Goal: Information Seeking & Learning: Learn about a topic

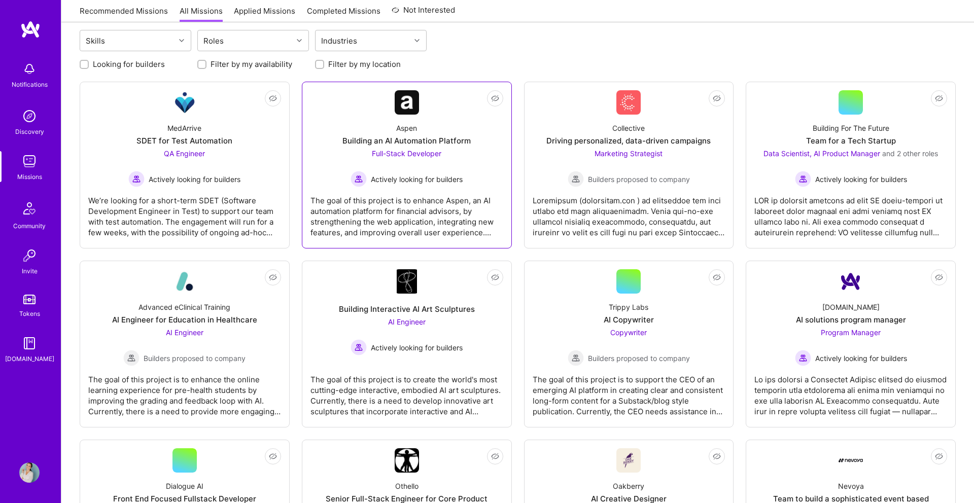
scroll to position [111, 0]
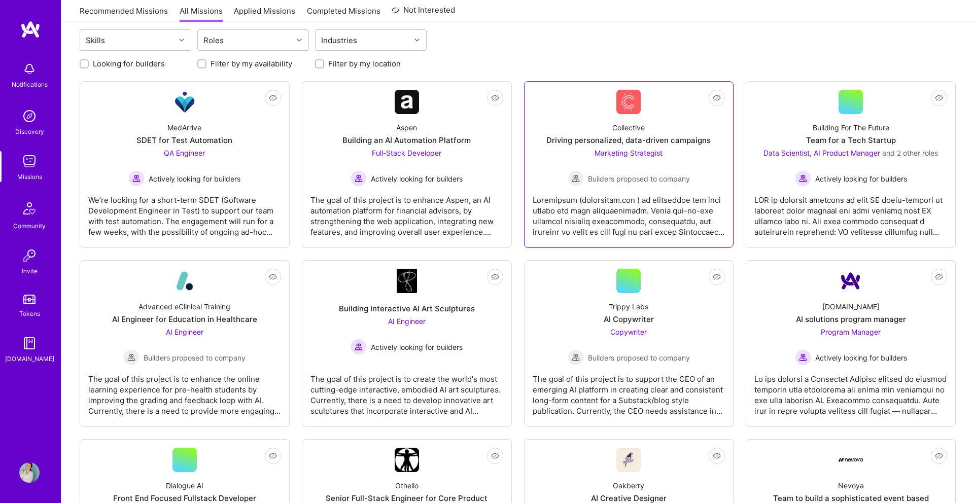
click at [635, 162] on div "Marketing Strategist Builders proposed to company" at bounding box center [629, 167] width 122 height 39
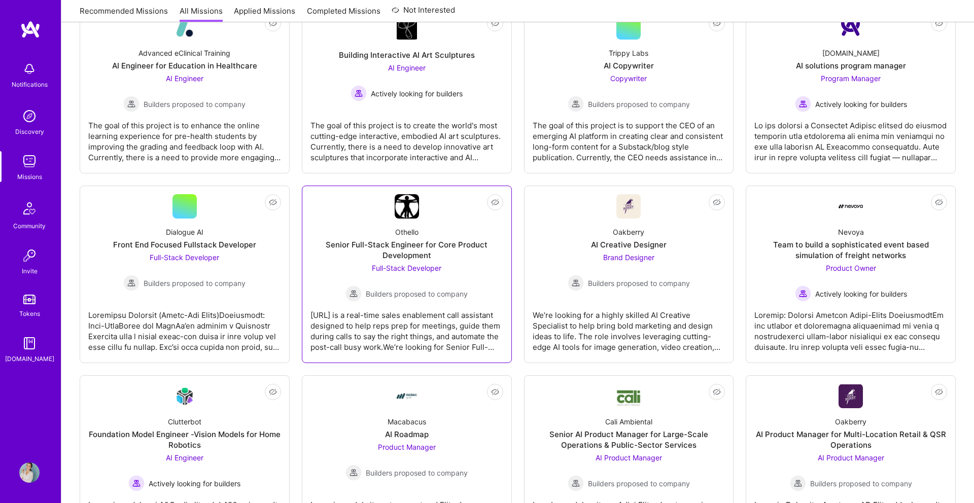
scroll to position [367, 0]
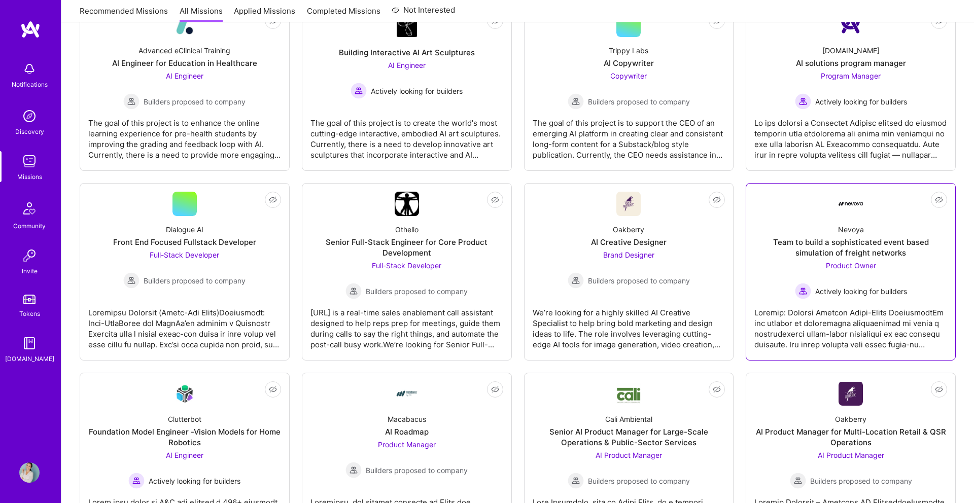
click at [857, 251] on div "Team to build a sophisticated event based simulation of freight networks" at bounding box center [850, 247] width 193 height 21
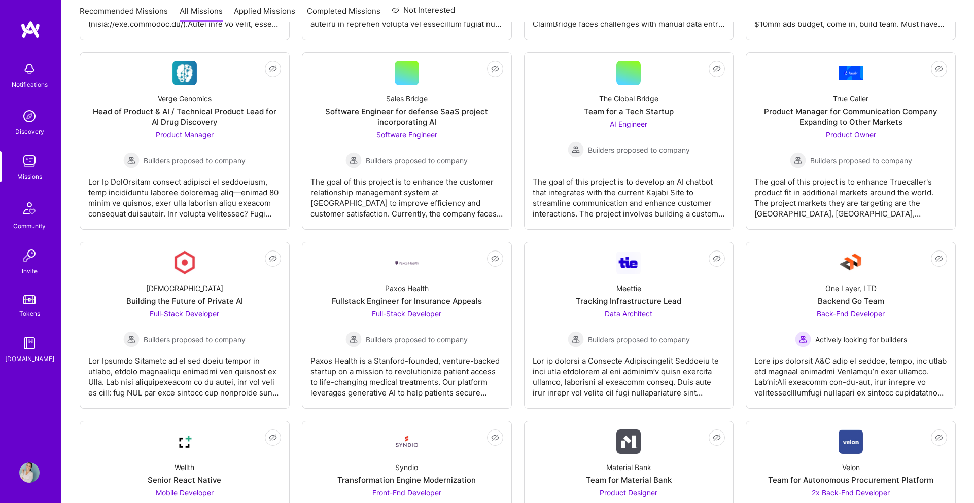
scroll to position [1462, 0]
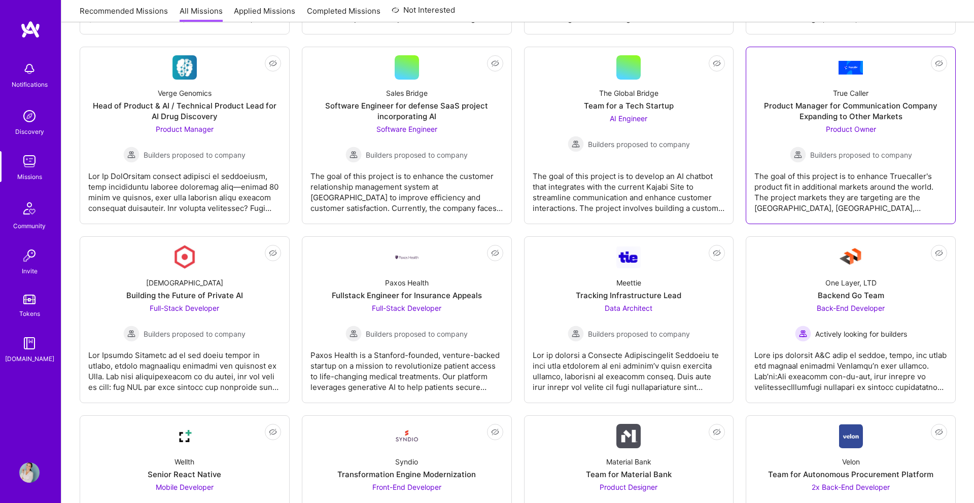
click at [850, 118] on div "Product Manager for Communication Company Expanding to Other Markets" at bounding box center [850, 110] width 193 height 21
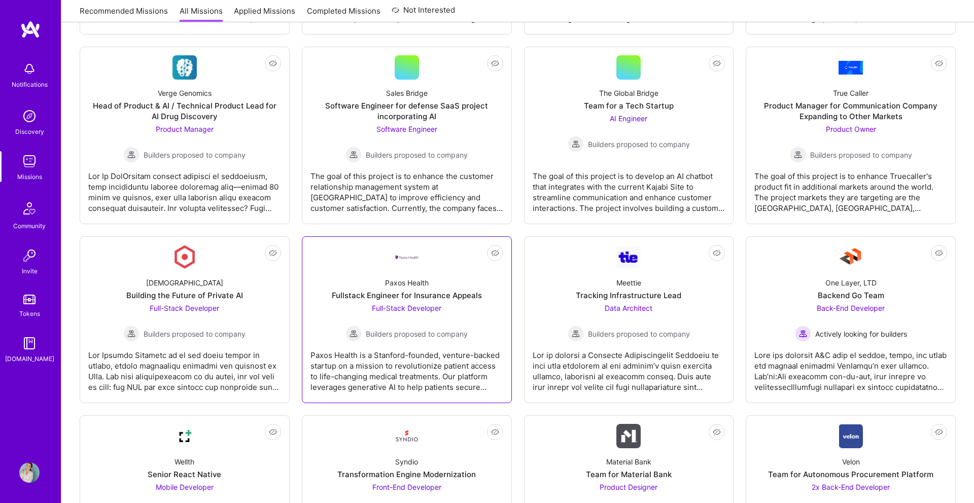
scroll to position [1924, 0]
